Goal: Check status: Check status

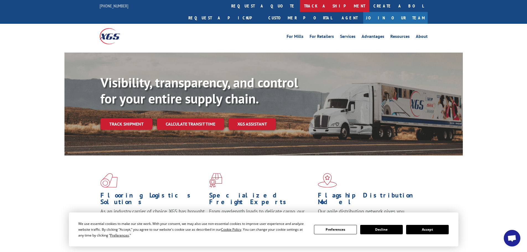
click at [300, 8] on link "track a shipment" at bounding box center [334, 6] width 69 height 12
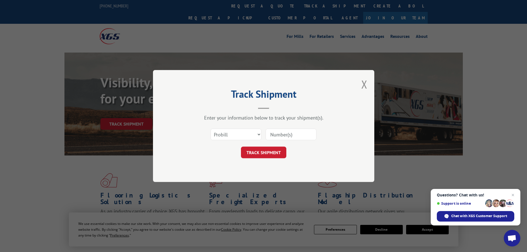
click at [286, 134] on input at bounding box center [290, 135] width 51 height 12
paste input "17639006"
type input "17639006"
click at [273, 154] on button "TRACK SHIPMENT" at bounding box center [263, 152] width 45 height 12
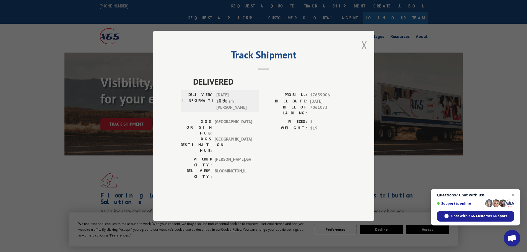
click at [362, 52] on button "Close modal" at bounding box center [364, 45] width 6 height 15
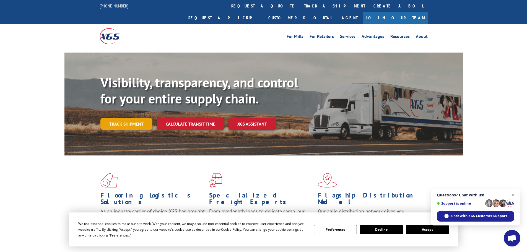
click at [122, 118] on link "Track shipment" at bounding box center [126, 124] width 52 height 12
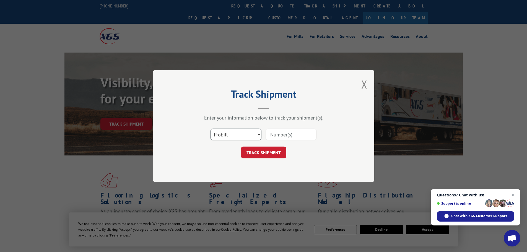
drag, startPoint x: 232, startPoint y: 136, endPoint x: 213, endPoint y: 137, distance: 18.8
click at [213, 137] on select "Select category... Probill BOL PO" at bounding box center [235, 135] width 51 height 12
click at [162, 127] on div "Track Shipment Enter your information below to track your shipment(s). Select c…" at bounding box center [263, 126] width 221 height 112
